Goal: Information Seeking & Learning: Check status

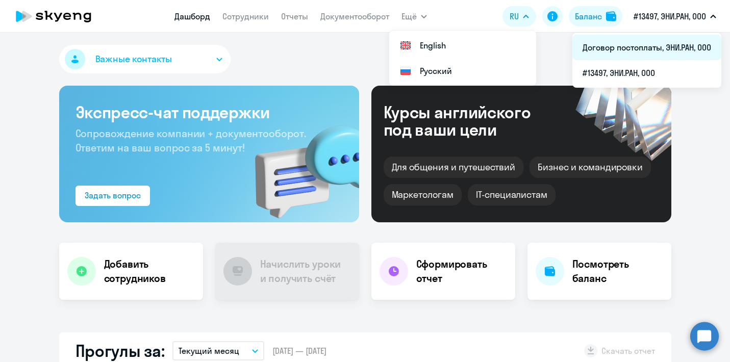
click at [658, 52] on li "Договор постоплаты, ЭНИ.РАН, ООО" at bounding box center [646, 47] width 149 height 25
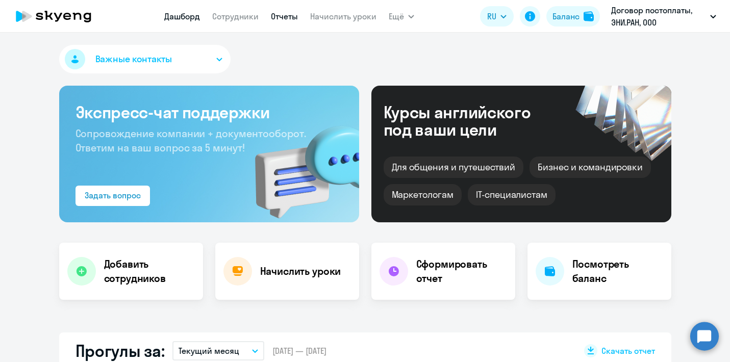
click at [295, 16] on link "Отчеты" at bounding box center [284, 16] width 27 height 10
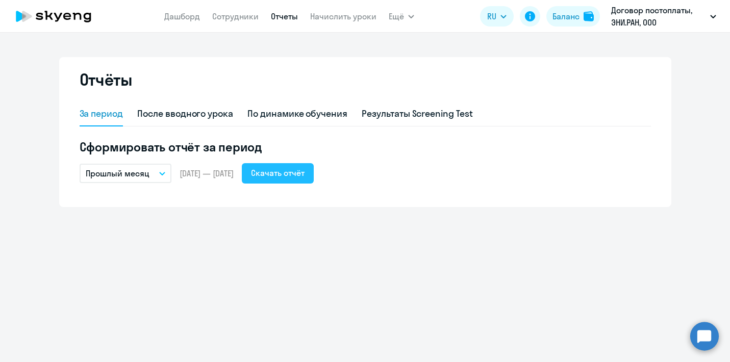
click at [291, 174] on div "Скачать отчёт" at bounding box center [278, 173] width 54 height 12
click at [191, 13] on link "Дашборд" at bounding box center [182, 16] width 36 height 10
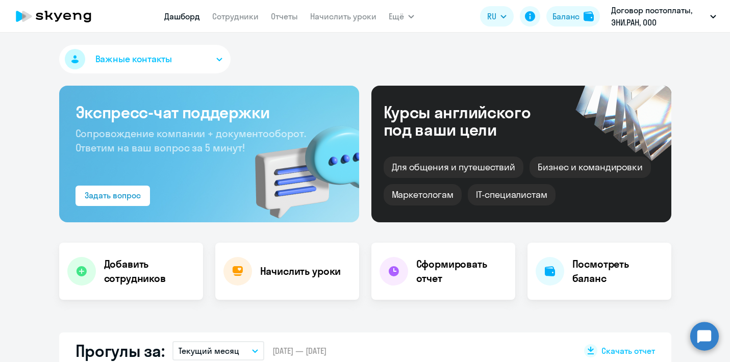
select select "30"
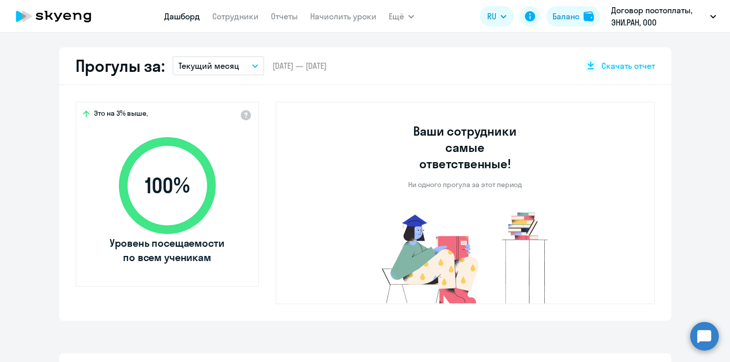
scroll to position [300, 0]
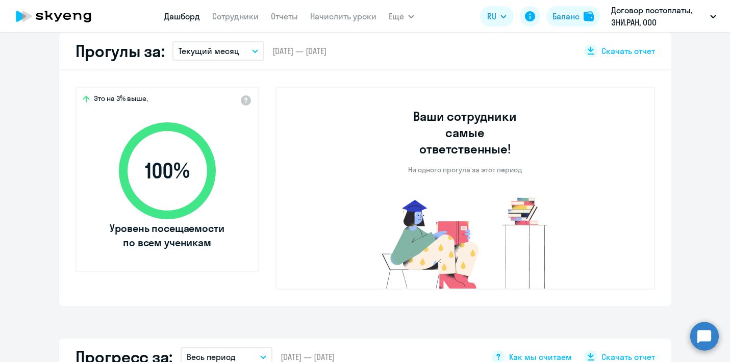
click at [240, 55] on button "Текущий месяц" at bounding box center [218, 50] width 92 height 19
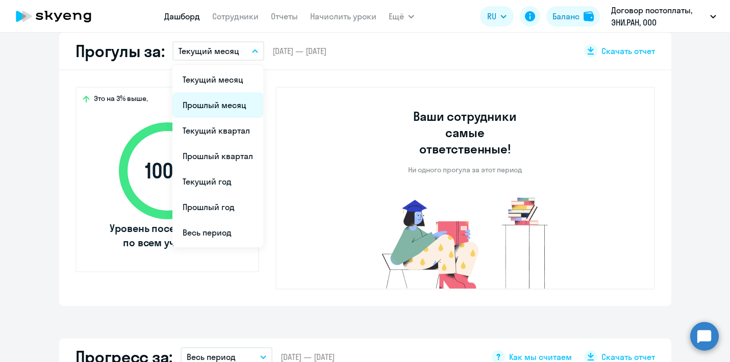
click at [229, 104] on li "Прошлый месяц" at bounding box center [217, 104] width 91 height 25
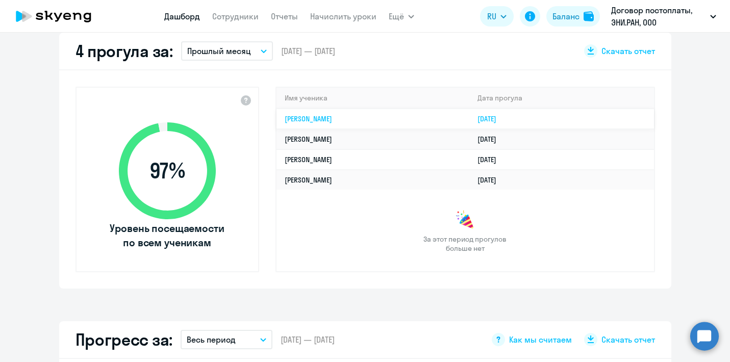
click at [306, 117] on link "[PERSON_NAME]" at bounding box center [308, 118] width 47 height 9
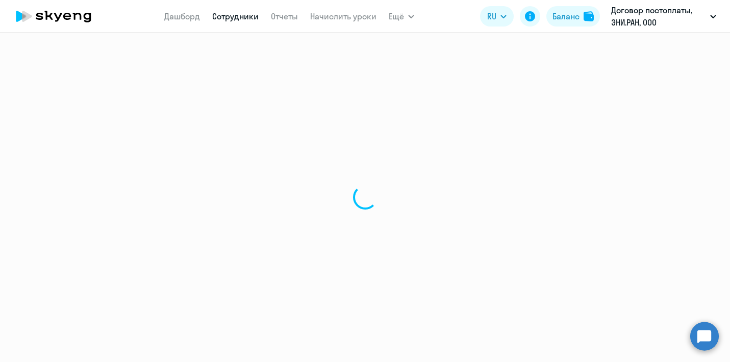
select select "english"
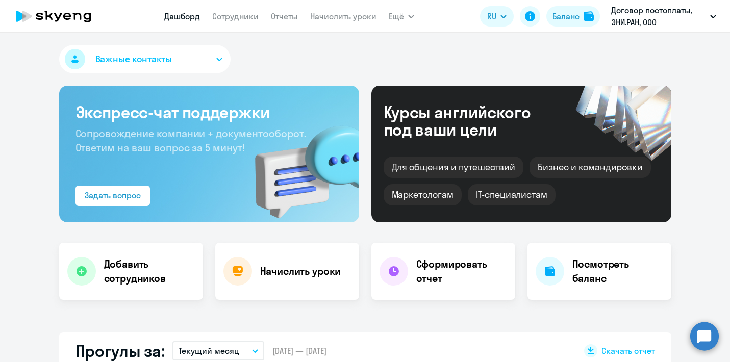
select select "30"
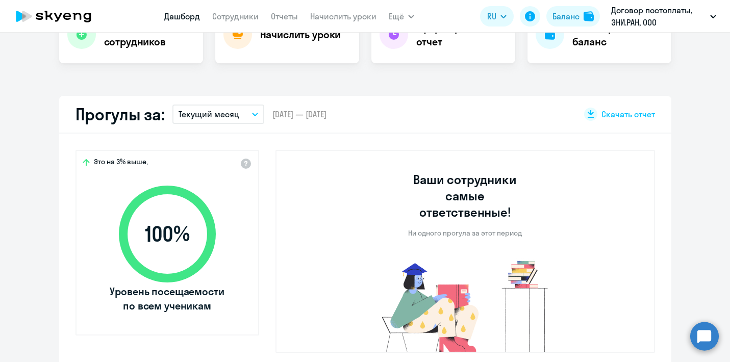
scroll to position [238, 0]
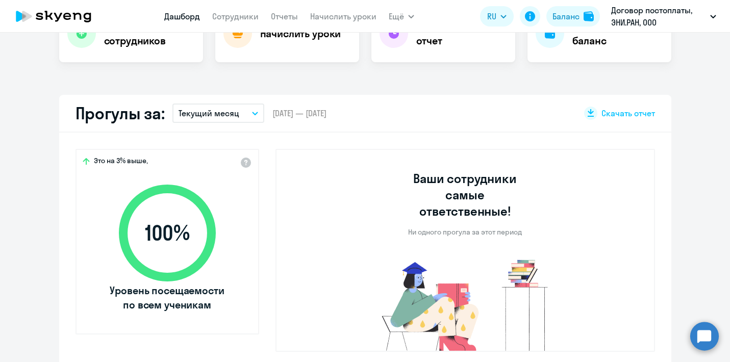
click at [225, 110] on p "Текущий месяц" at bounding box center [208, 113] width 61 height 12
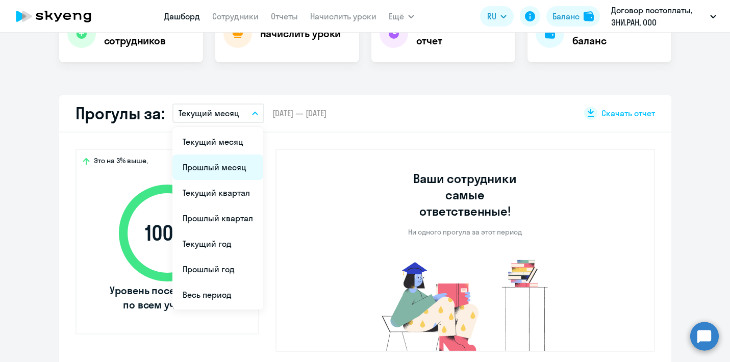
click at [221, 167] on li "Прошлый месяц" at bounding box center [217, 166] width 91 height 25
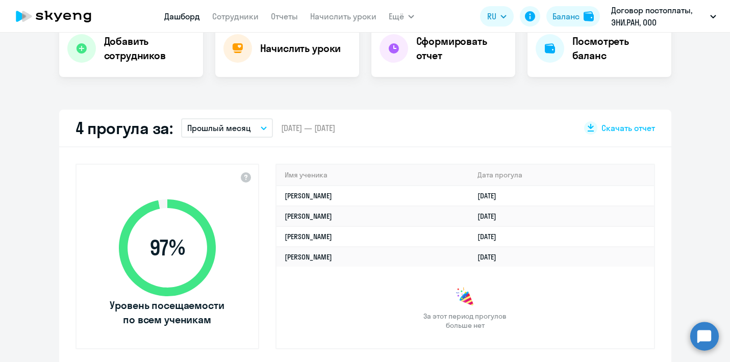
scroll to position [226, 0]
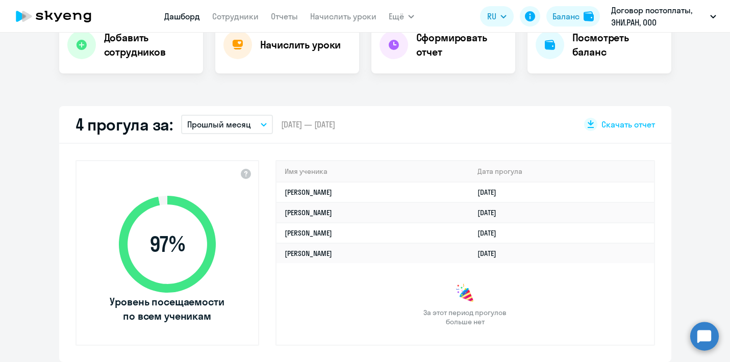
click at [364, 294] on div "За этот период прогулов больше нет" at bounding box center [464, 304] width 377 height 43
click at [319, 254] on td "[PERSON_NAME]" at bounding box center [372, 253] width 193 height 20
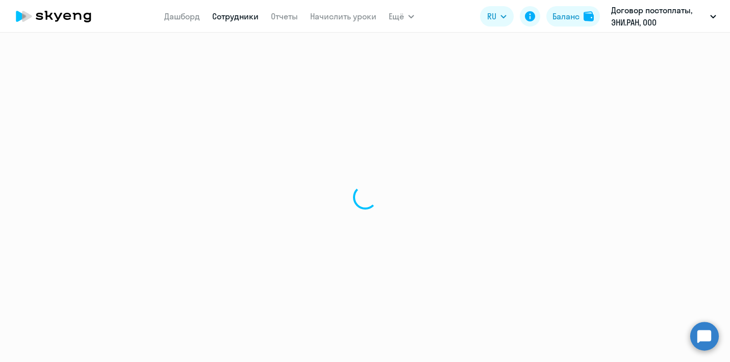
select select "english"
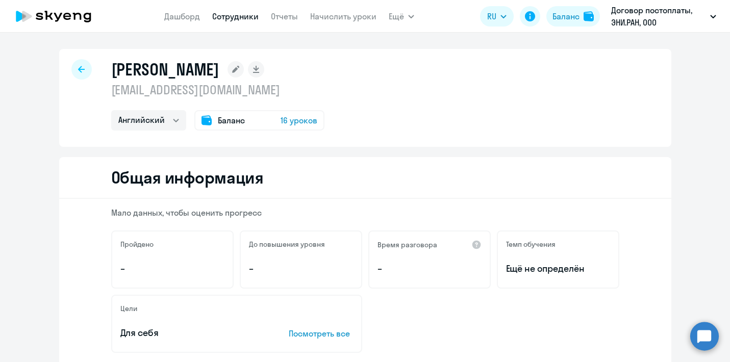
click at [184, 22] on app-menu-item-link "Дашборд" at bounding box center [182, 16] width 36 height 13
click at [176, 17] on link "Дашборд" at bounding box center [182, 16] width 36 height 10
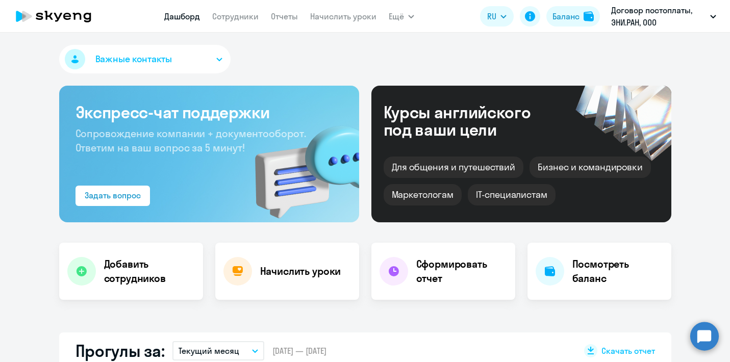
select select "30"
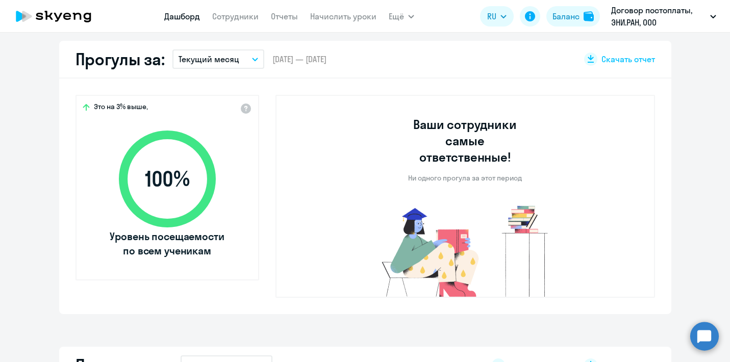
scroll to position [312, 0]
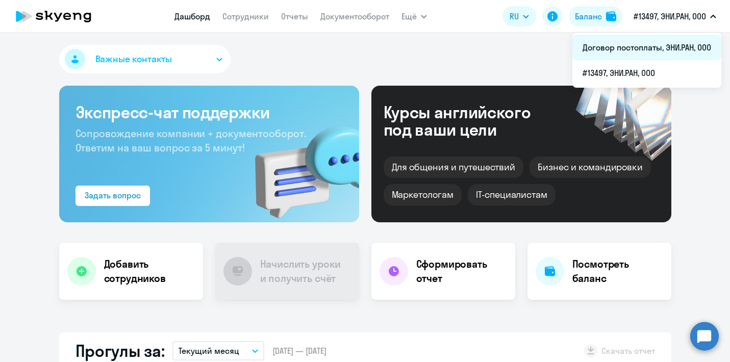
click at [652, 38] on li "Договор постоплаты, ЭНИ.РАН, ООО" at bounding box center [646, 47] width 149 height 25
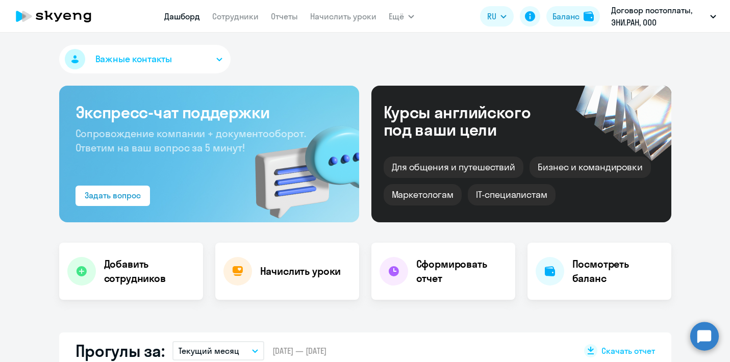
select select "30"
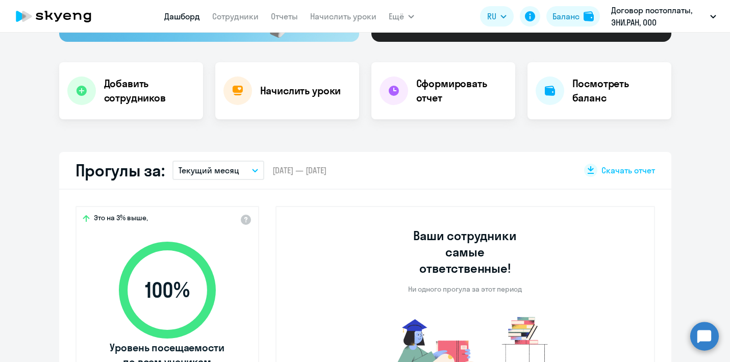
scroll to position [198, 0]
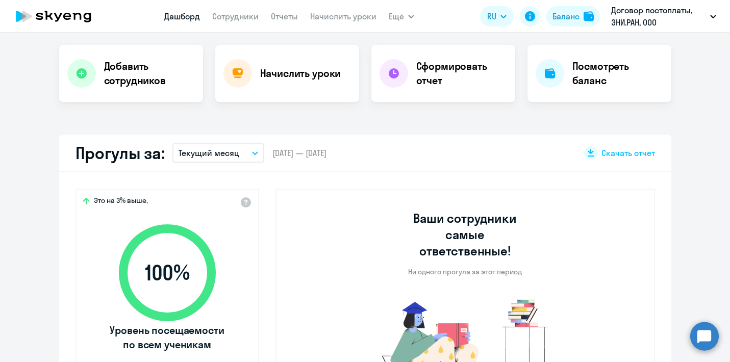
click at [236, 150] on p "Текущий месяц" at bounding box center [208, 153] width 61 height 12
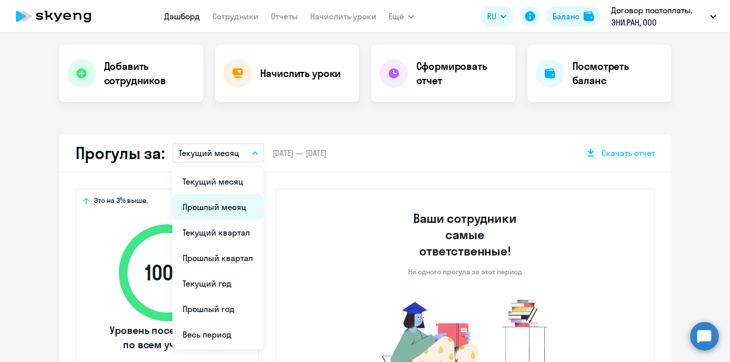
click at [227, 202] on li "Прошлый месяц" at bounding box center [217, 206] width 91 height 25
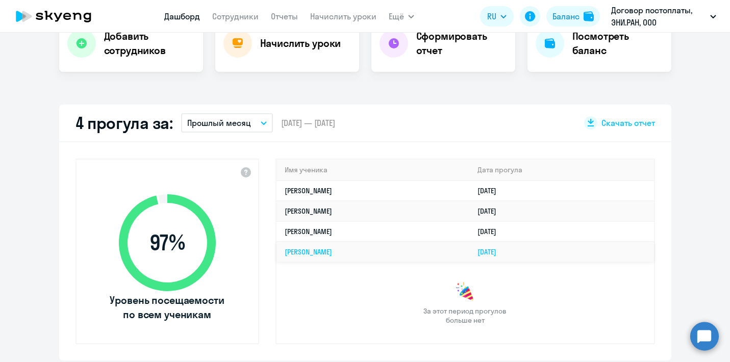
scroll to position [228, 0]
click at [355, 249] on td "[PERSON_NAME]" at bounding box center [372, 251] width 193 height 20
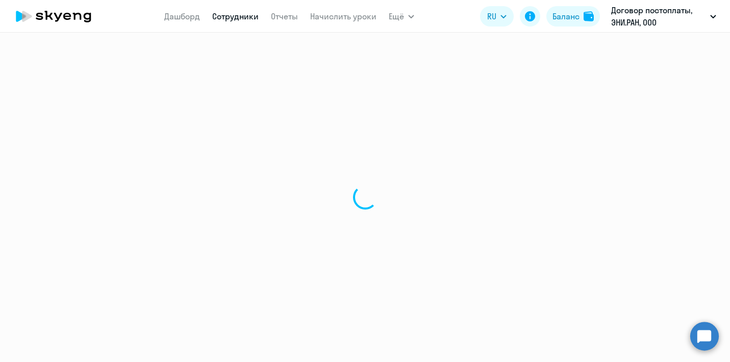
select select "english"
